Goal: Information Seeking & Learning: Learn about a topic

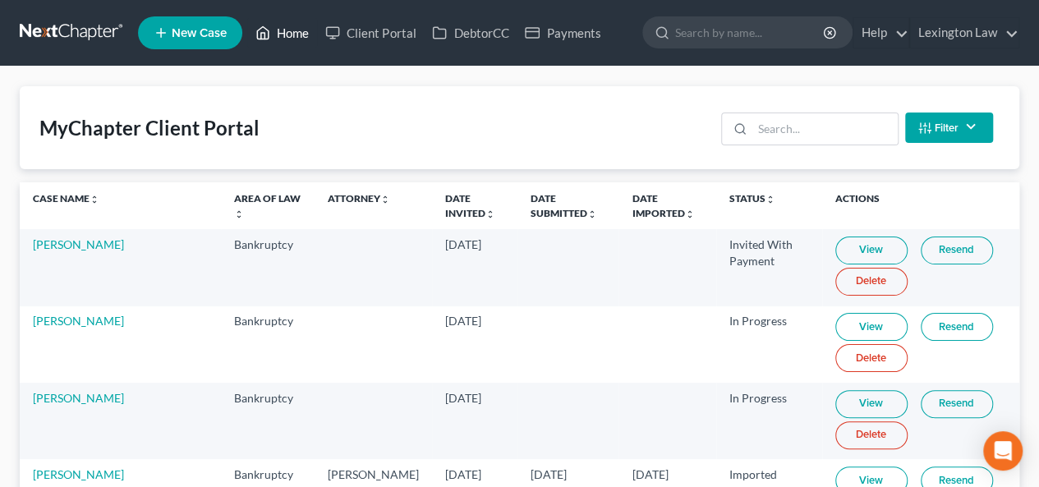
click at [290, 29] on link "Home" at bounding box center [282, 33] width 70 height 30
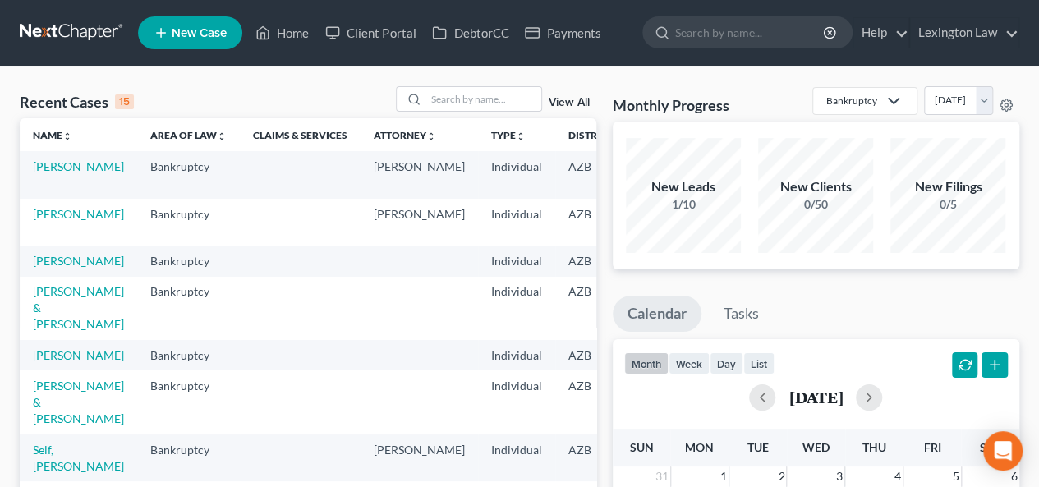
click at [62, 371] on td "[PERSON_NAME]" at bounding box center [78, 355] width 117 height 30
click at [51, 362] on link "[PERSON_NAME]" at bounding box center [78, 355] width 91 height 14
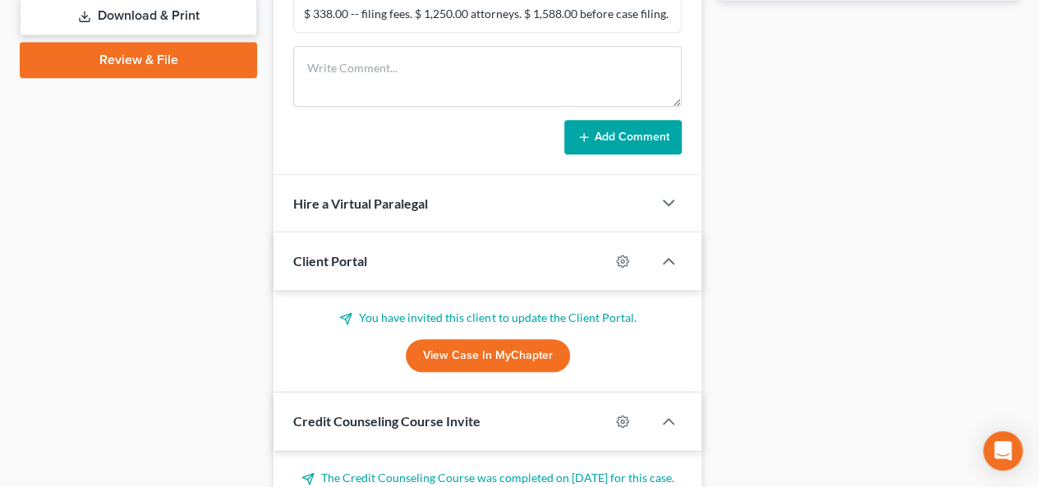
scroll to position [761, 0]
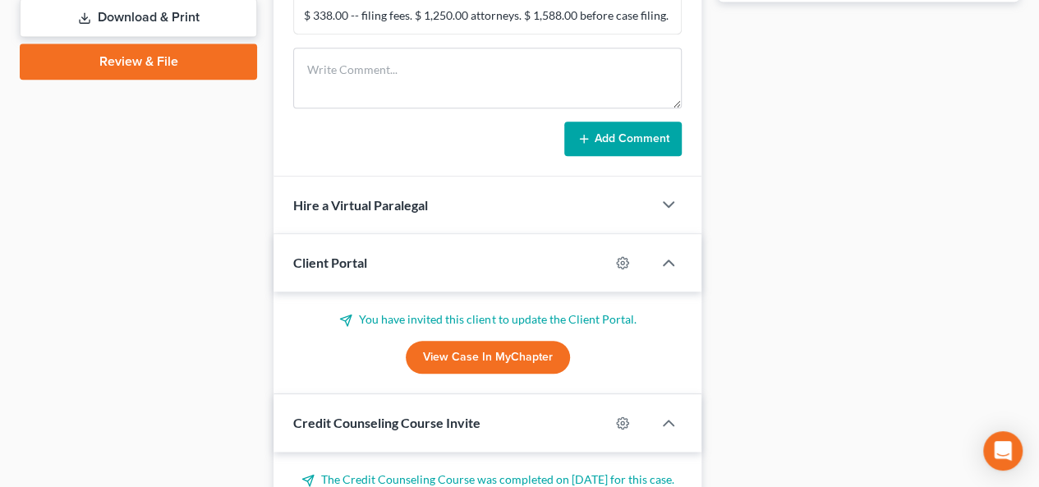
click at [466, 354] on link "View Case in MyChapter" at bounding box center [488, 357] width 164 height 33
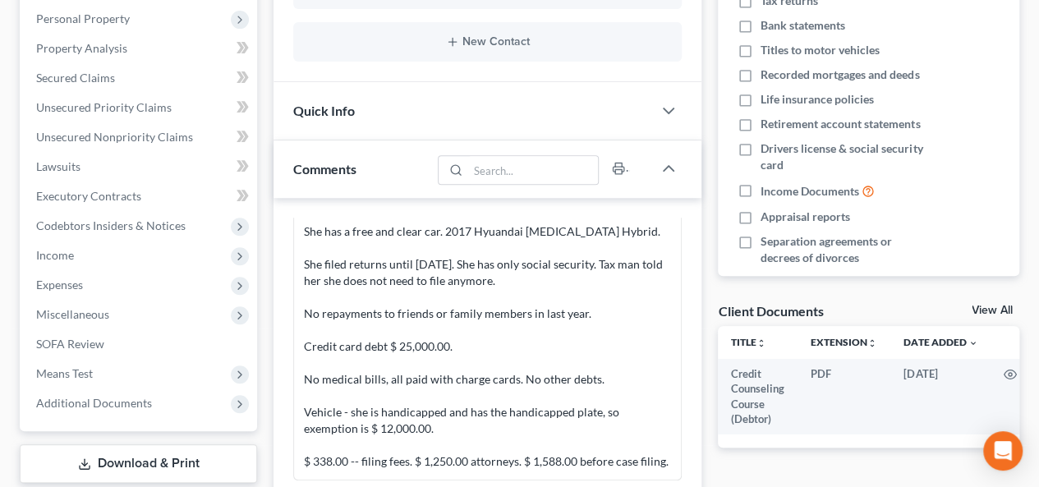
scroll to position [8, 0]
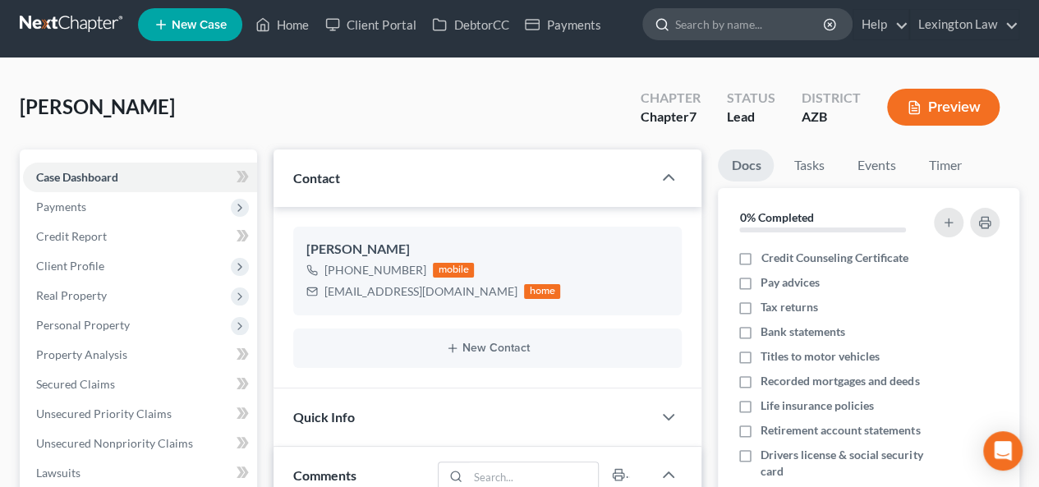
click at [726, 31] on input "search" at bounding box center [750, 24] width 150 height 30
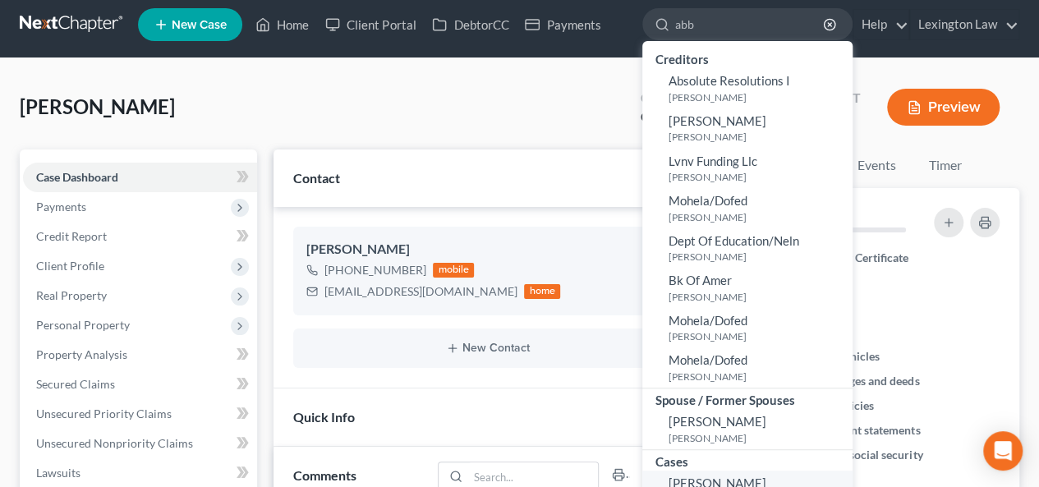
type input "abb"
click at [725, 477] on span "[PERSON_NAME]" at bounding box center [718, 483] width 98 height 15
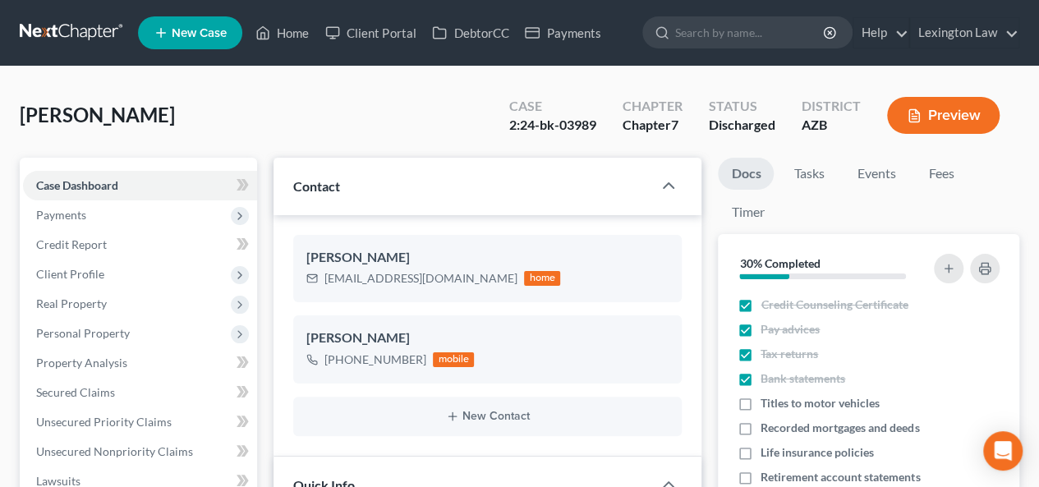
scroll to position [530, 0]
click at [173, 449] on span "Unsecured Nonpriority Claims" at bounding box center [114, 452] width 157 height 14
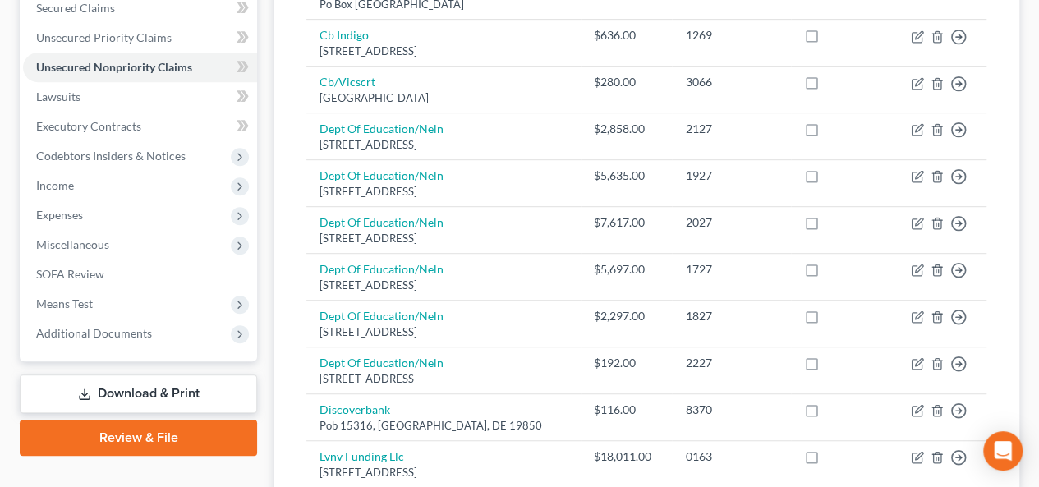
scroll to position [390, 0]
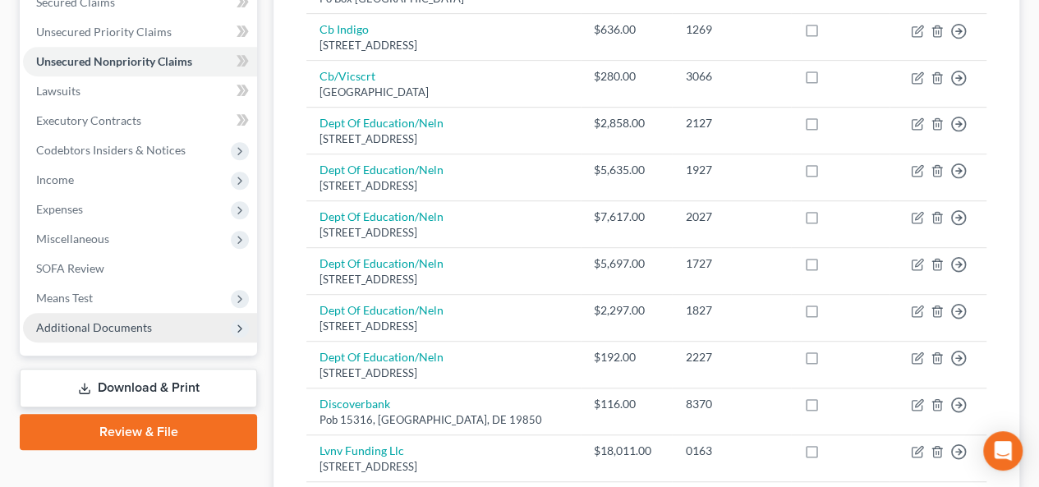
click at [180, 322] on span "Additional Documents" at bounding box center [140, 328] width 234 height 30
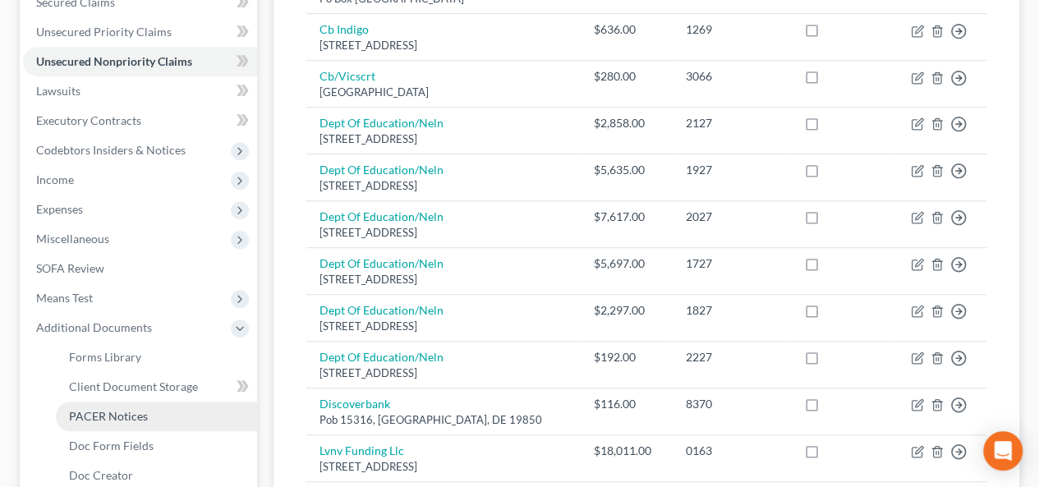
click at [141, 428] on link "PACER Notices" at bounding box center [156, 417] width 201 height 30
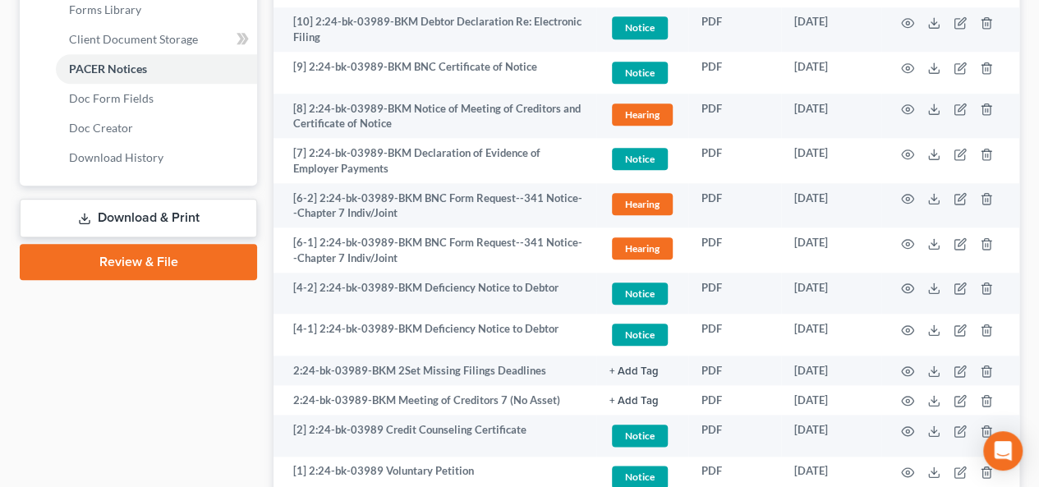
scroll to position [875, 0]
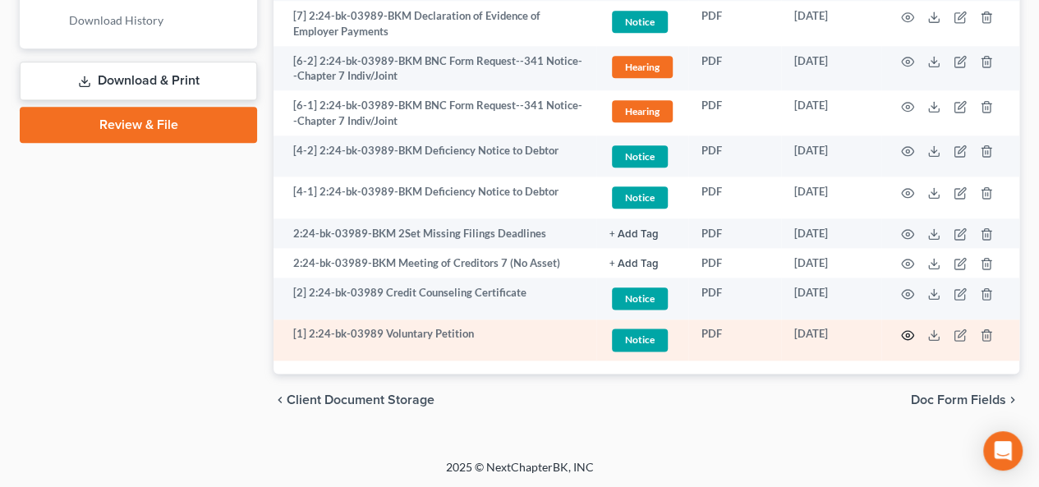
click at [909, 336] on icon "button" at bounding box center [907, 335] width 13 height 13
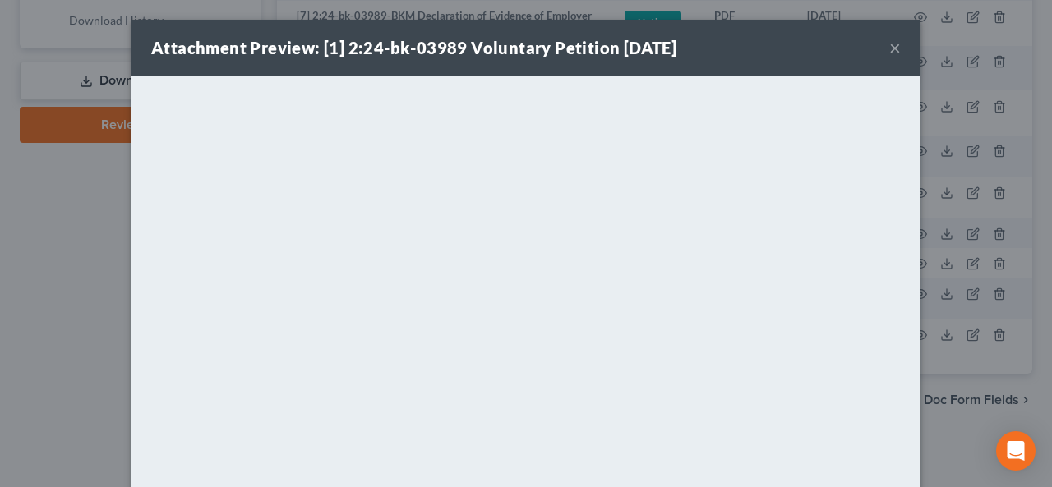
click at [889, 52] on button "×" at bounding box center [895, 48] width 12 height 20
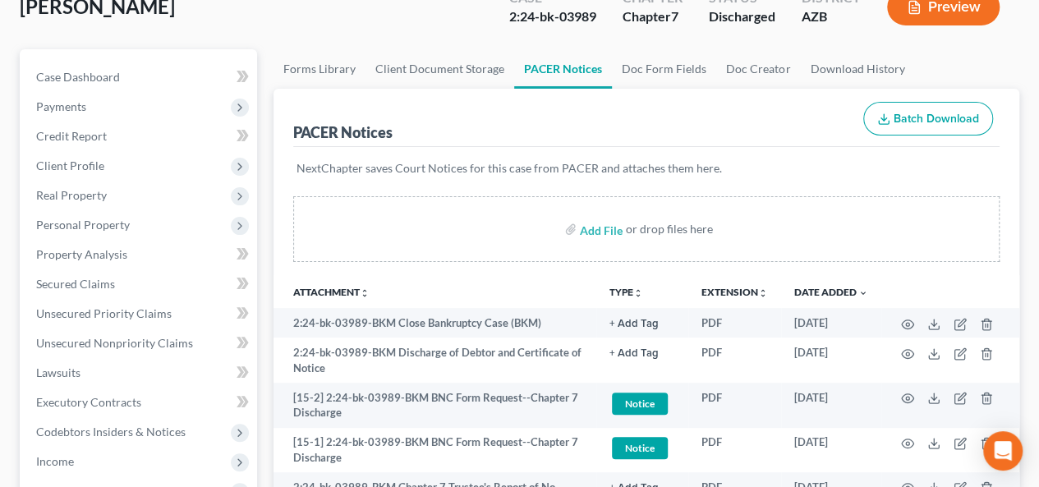
scroll to position [105, 0]
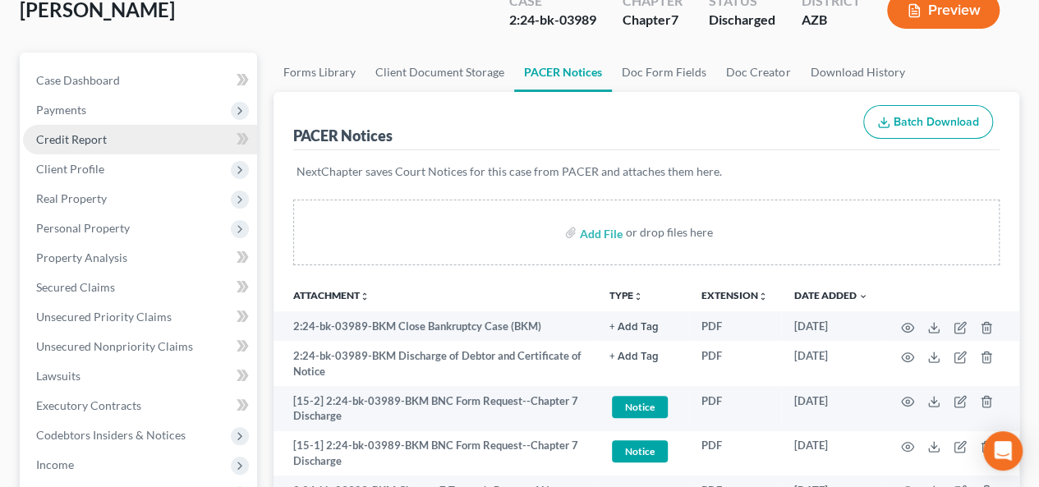
click at [139, 127] on link "Credit Report" at bounding box center [140, 140] width 234 height 30
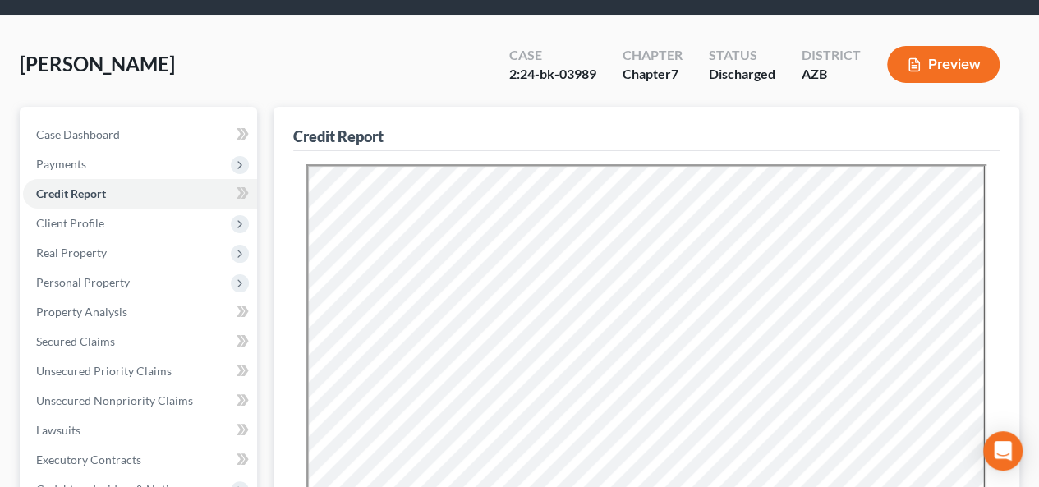
scroll to position [48, 0]
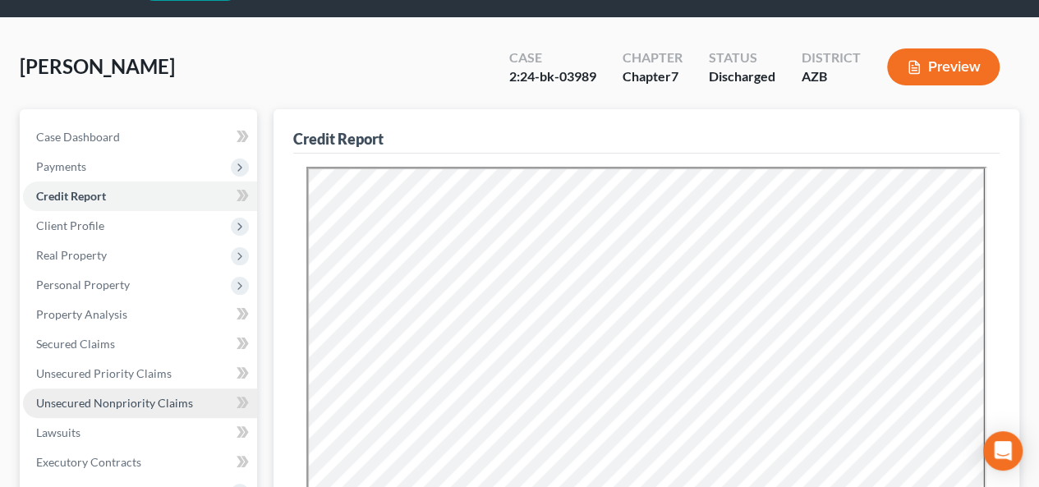
click at [104, 403] on span "Unsecured Nonpriority Claims" at bounding box center [114, 403] width 157 height 14
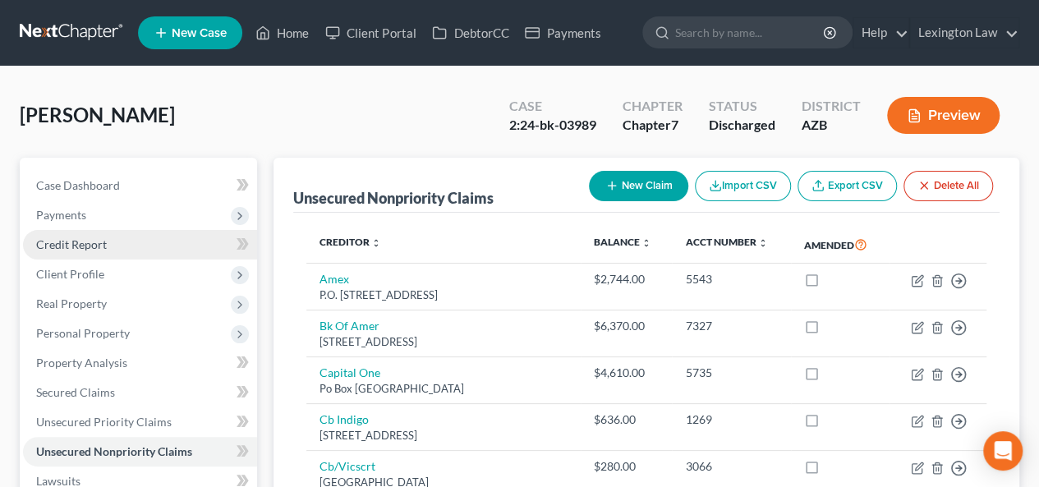
click at [97, 244] on span "Credit Report" at bounding box center [71, 244] width 71 height 14
